Goal: Information Seeking & Learning: Check status

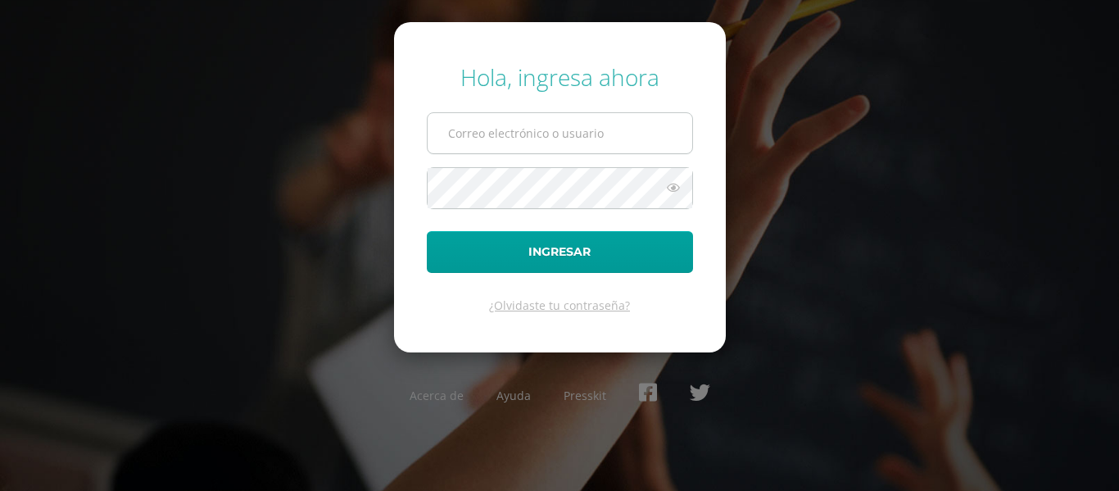
drag, startPoint x: 0, startPoint y: 0, endPoint x: 508, endPoint y: 116, distance: 520.9
click at [508, 116] on input "text" at bounding box center [560, 133] width 265 height 40
type input "marlonsanto@gmail.com"
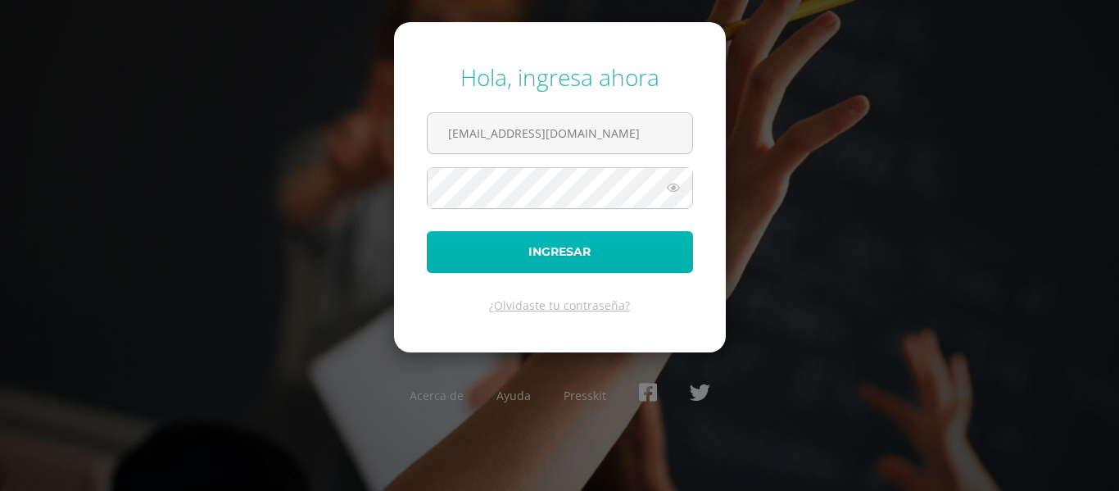
click at [509, 247] on button "Ingresar" at bounding box center [560, 252] width 266 height 42
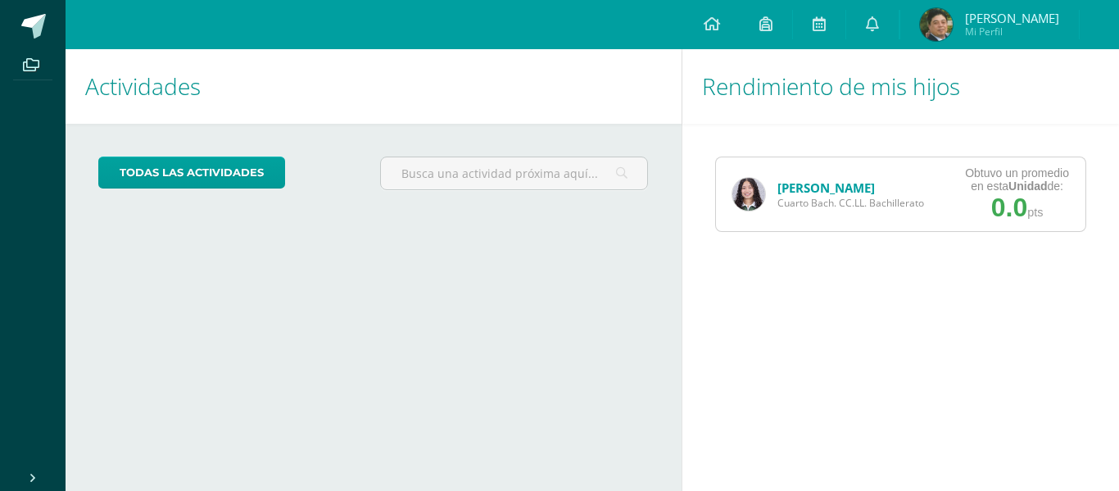
click at [827, 174] on div "[PERSON_NAME] Cuarto [PERSON_NAME]. CC.LL. Bachillerato" at bounding box center [828, 194] width 224 height 74
click at [830, 192] on link "María Santos" at bounding box center [825, 187] width 97 height 16
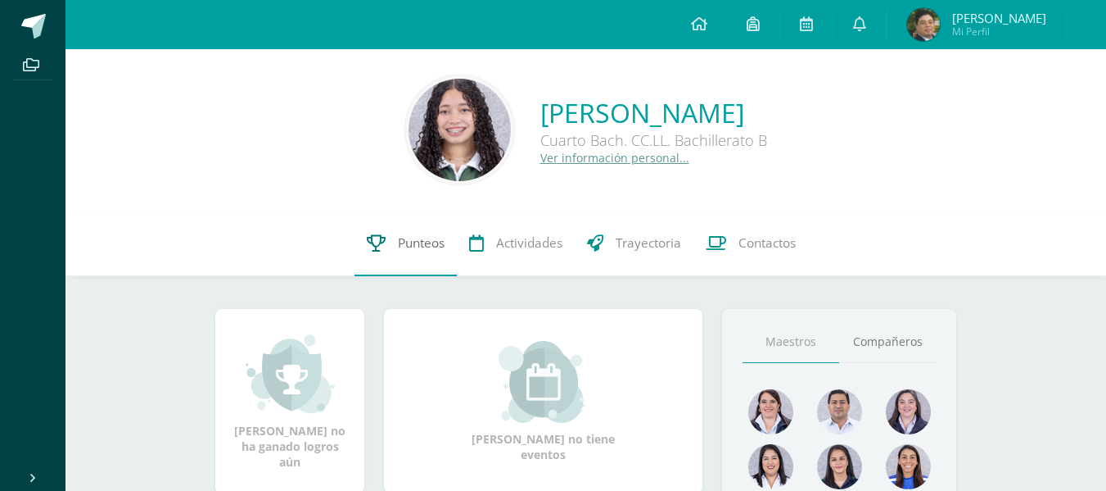
click at [417, 248] on span "Punteos" at bounding box center [421, 242] width 47 height 17
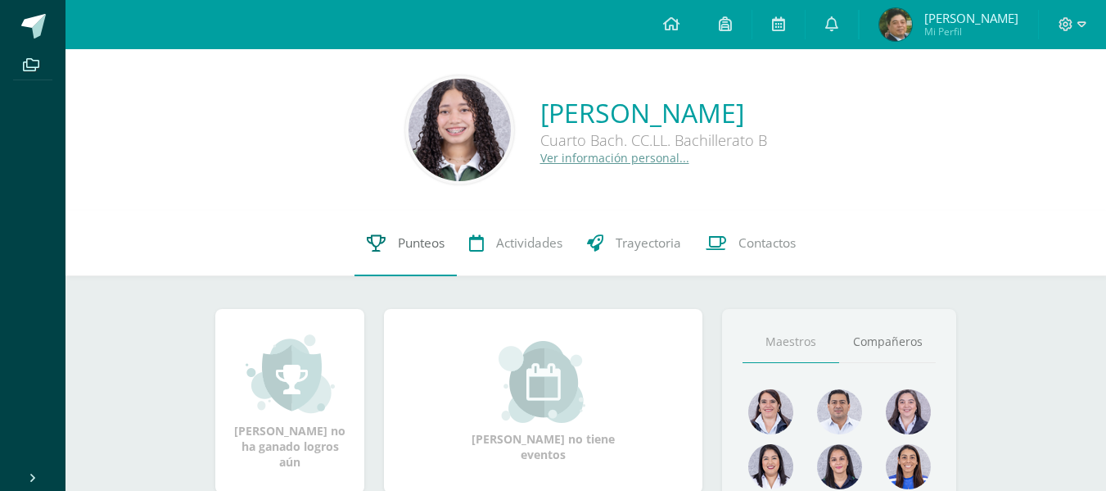
click at [406, 242] on span "Punteos" at bounding box center [421, 242] width 47 height 17
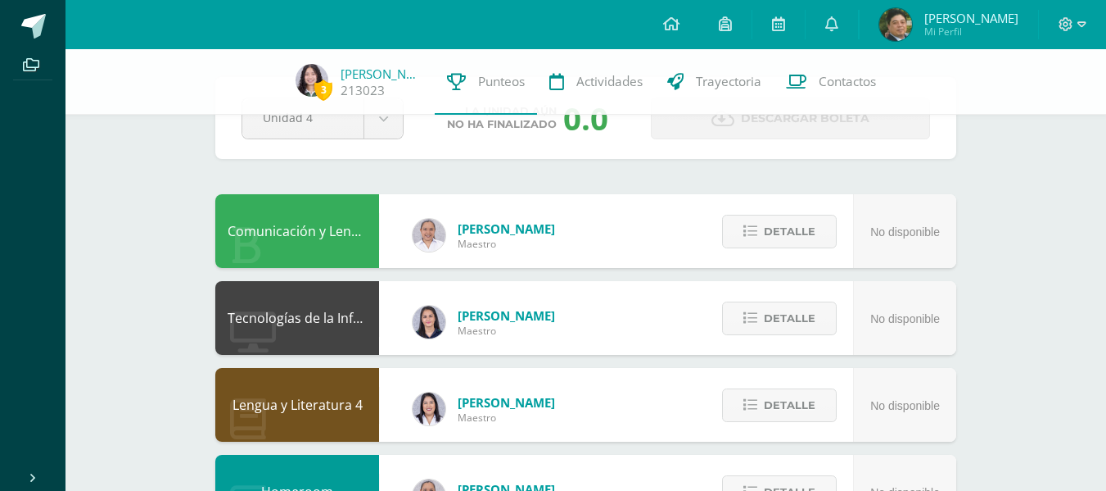
scroll to position [66, 0]
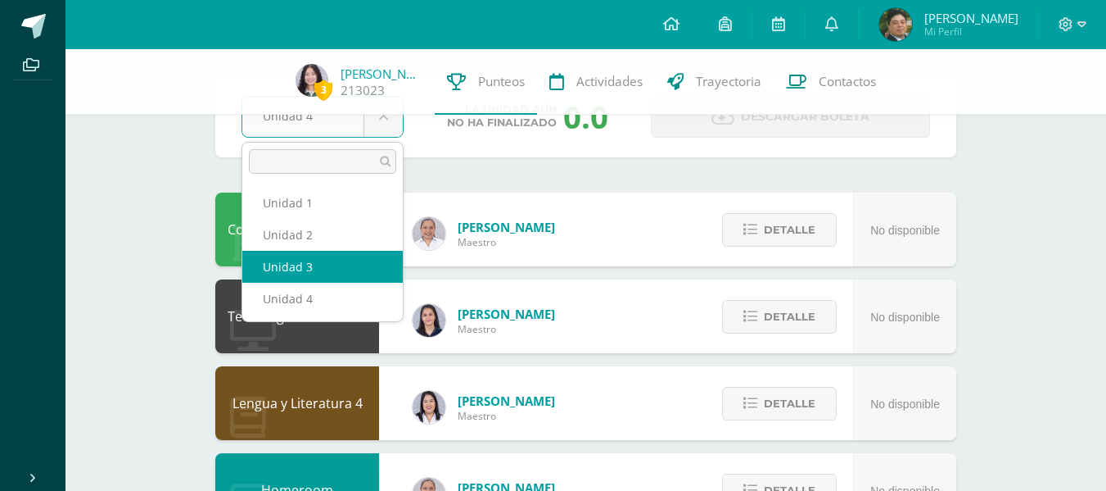
select select "Unidad 3"
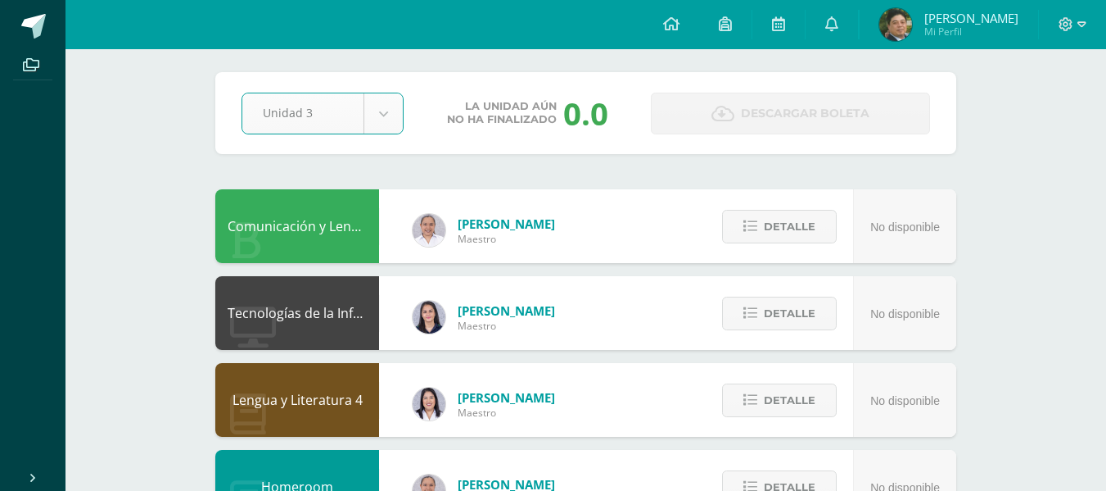
scroll to position [0, 0]
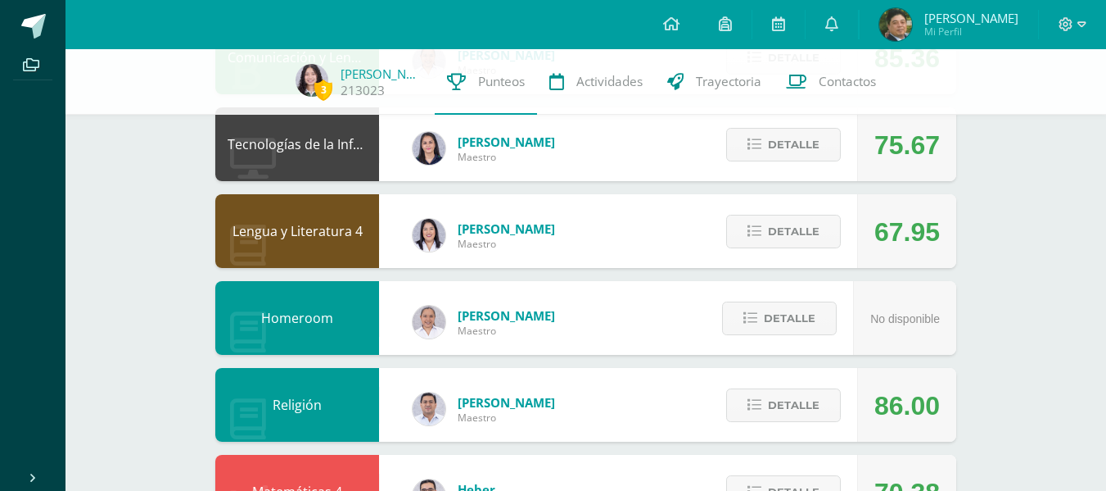
scroll to position [238, 0]
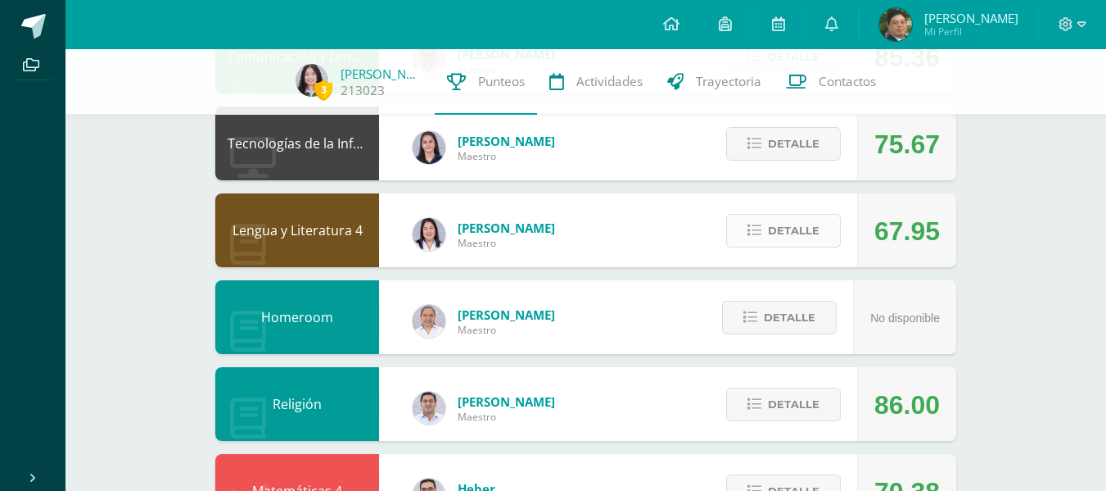
click at [812, 220] on span "Detalle" at bounding box center [794, 230] width 52 height 30
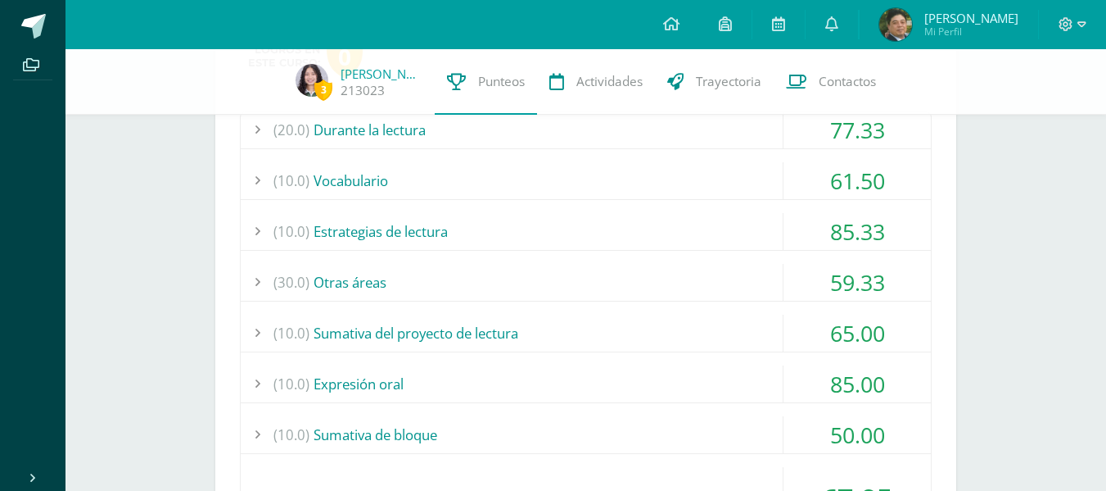
scroll to position [487, 0]
click at [708, 277] on div "(30.0) Otras áreas" at bounding box center [586, 281] width 690 height 37
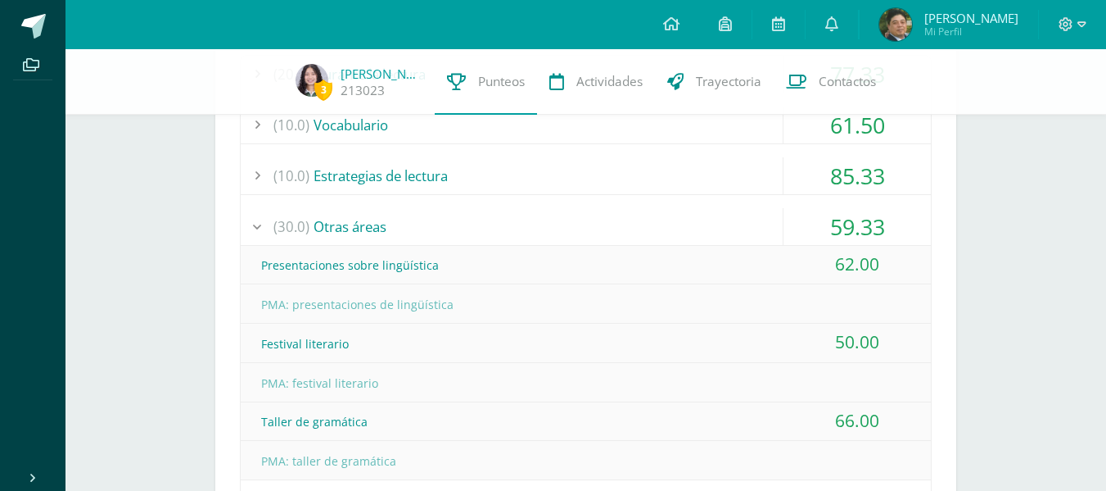
scroll to position [526, 0]
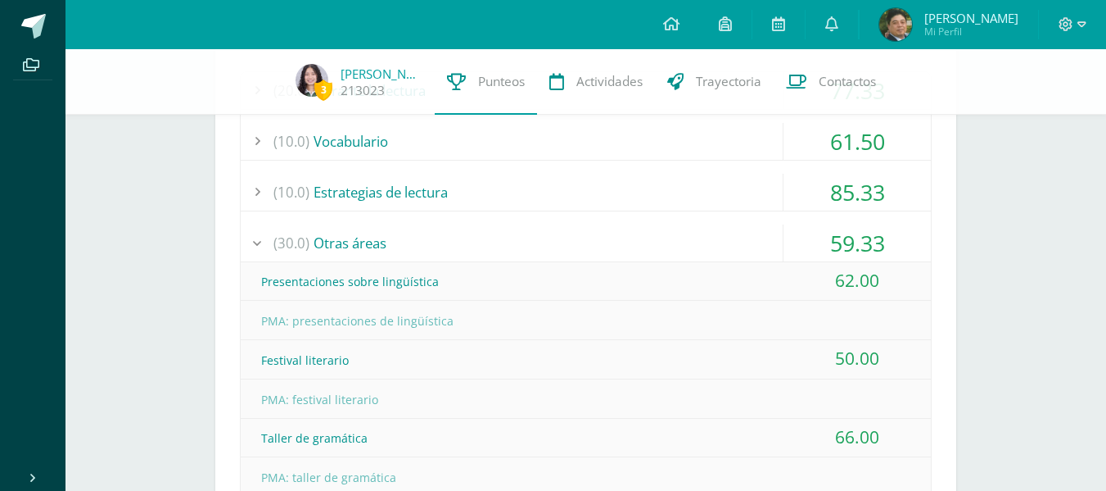
click at [676, 231] on div "(30.0) Otras áreas" at bounding box center [586, 242] width 690 height 37
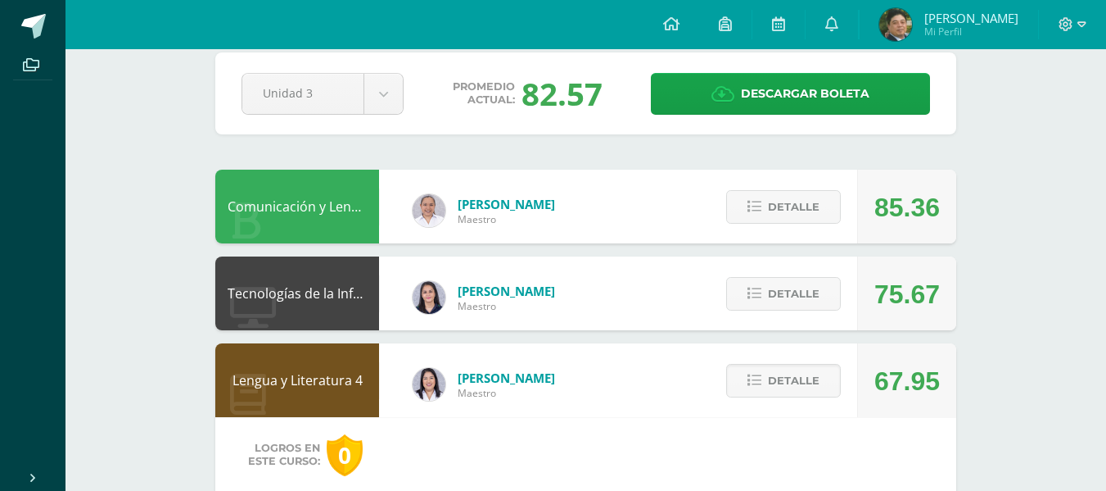
scroll to position [0, 0]
